Goal: Transaction & Acquisition: Purchase product/service

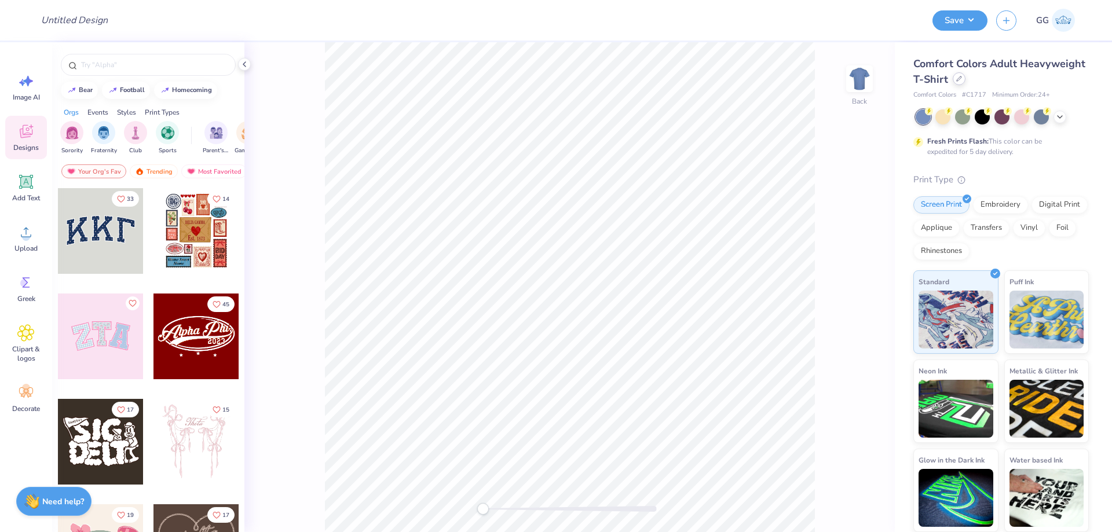
click at [959, 82] on div at bounding box center [959, 78] width 13 height 13
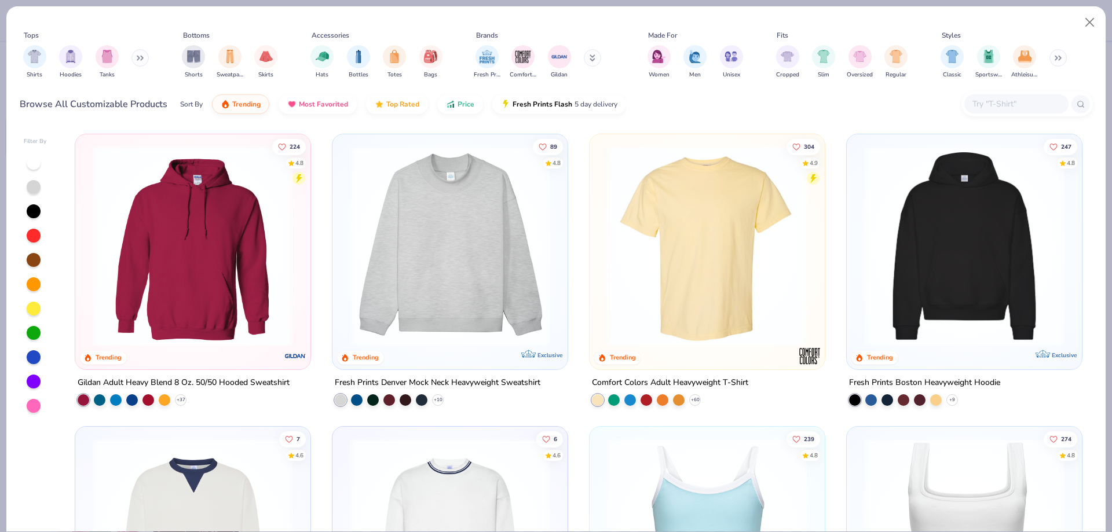
click at [995, 112] on div at bounding box center [1017, 103] width 104 height 19
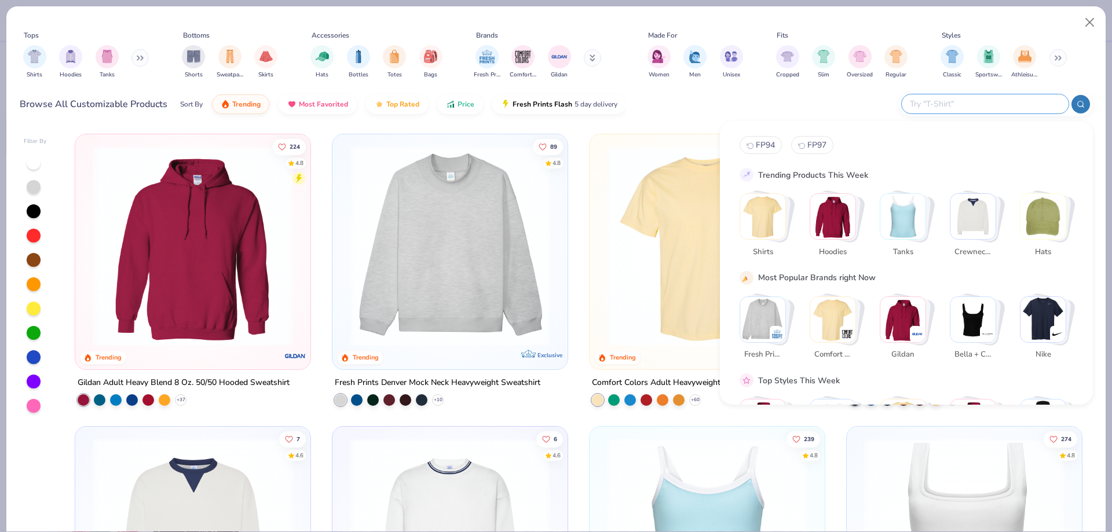
click at [1011, 110] on input "text" at bounding box center [985, 103] width 152 height 13
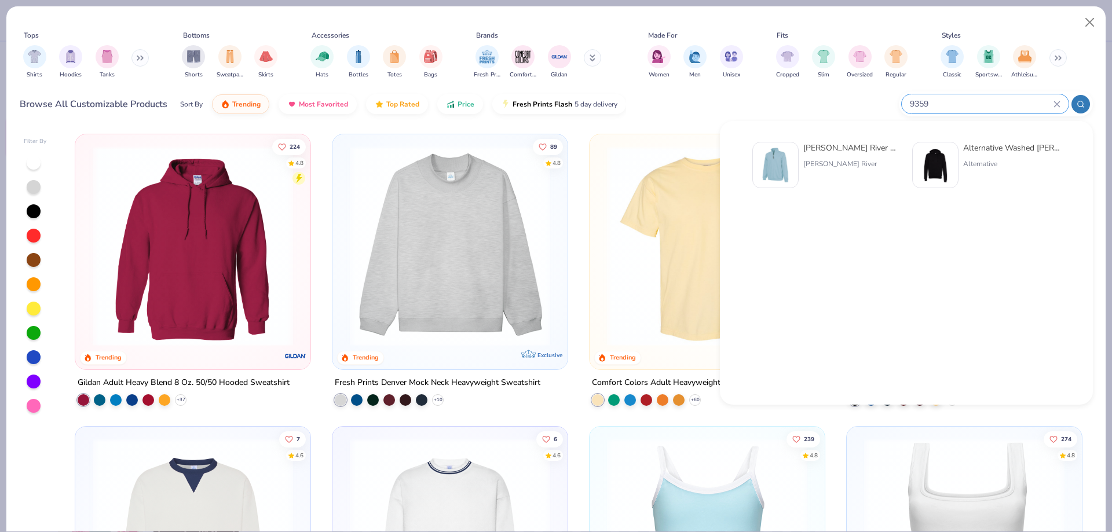
type input "9359"
click at [867, 154] on div "[PERSON_NAME] River Adult Crosswind Quarter Zip Sweatshirt [PERSON_NAME] River" at bounding box center [851, 165] width 97 height 46
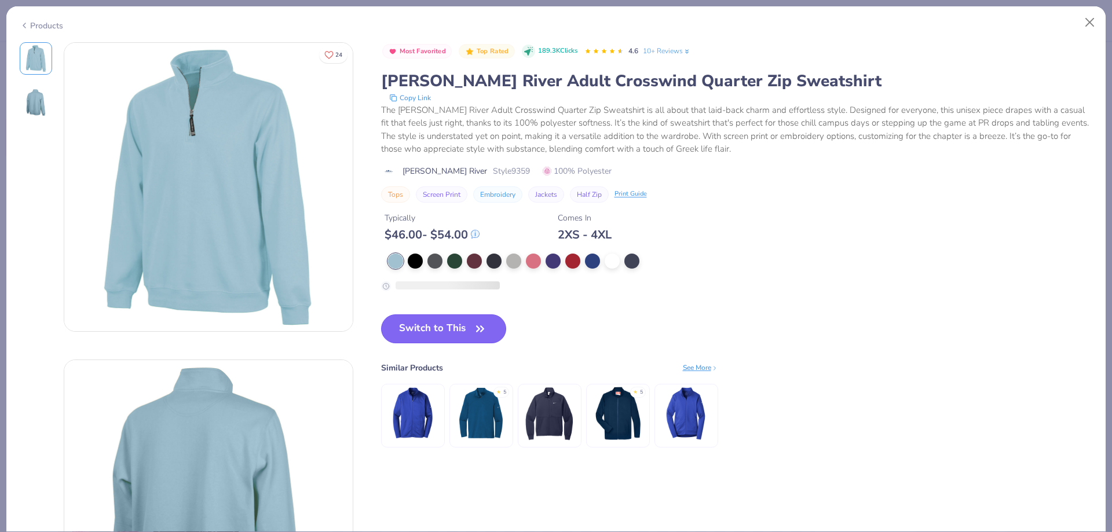
click at [473, 316] on button "Switch to This" at bounding box center [444, 329] width 126 height 29
click at [492, 333] on button "Switch to This" at bounding box center [444, 329] width 126 height 29
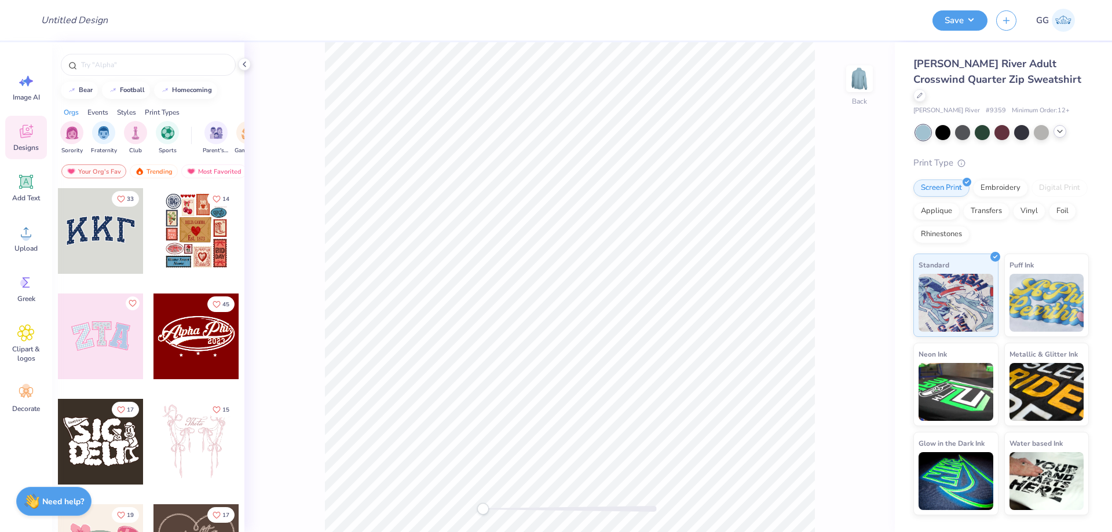
click at [1060, 130] on polyline at bounding box center [1060, 131] width 5 height 2
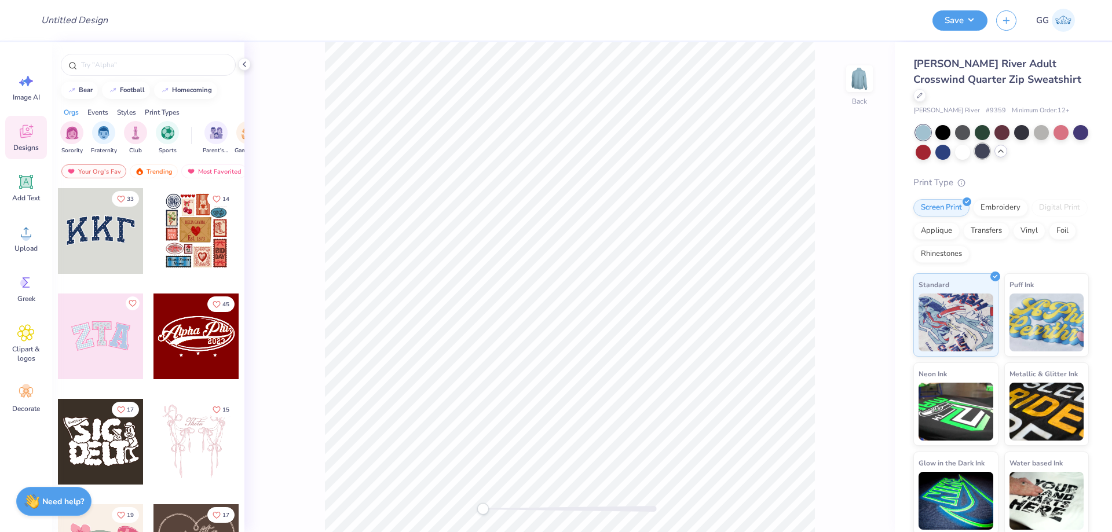
click at [987, 144] on div at bounding box center [982, 151] width 15 height 15
